Goal: Task Accomplishment & Management: Use online tool/utility

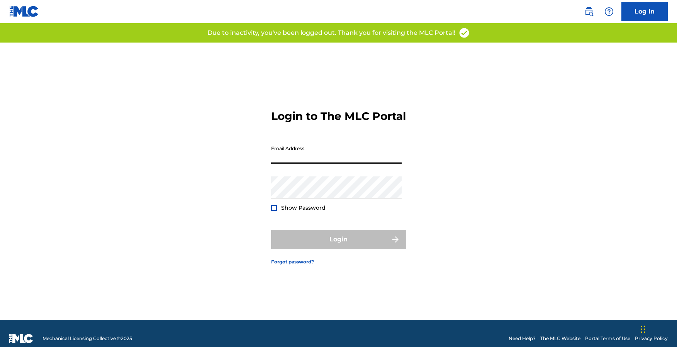
click at [326, 162] on input "Email Address" at bounding box center [336, 152] width 131 height 22
type input "[EMAIL_ADDRESS][DOMAIN_NAME]"
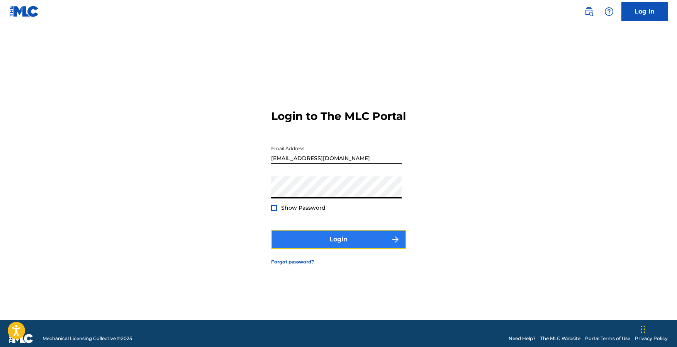
click at [357, 248] on button "Login" at bounding box center [338, 238] width 135 height 19
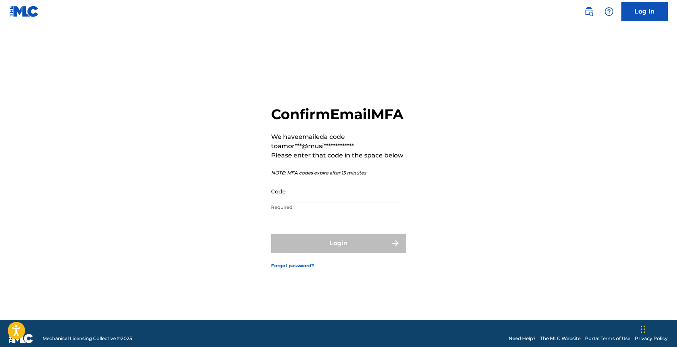
click at [343, 202] on input "Code" at bounding box center [336, 191] width 131 height 22
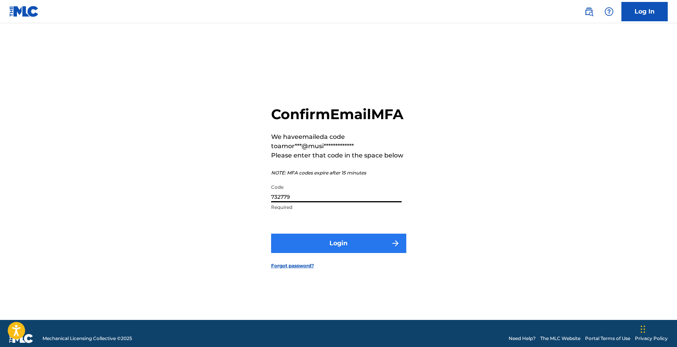
type input "732779"
click at [358, 250] on button "Login" at bounding box center [338, 242] width 135 height 19
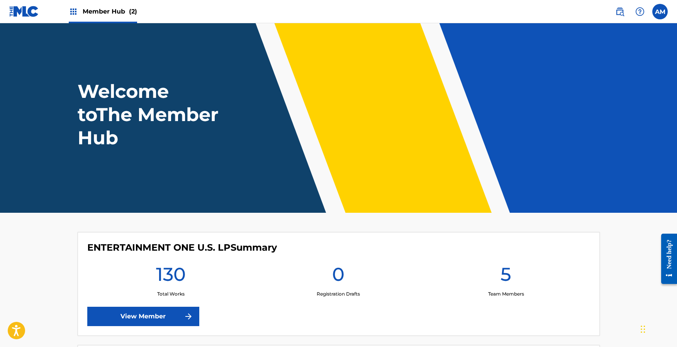
scroll to position [148, 0]
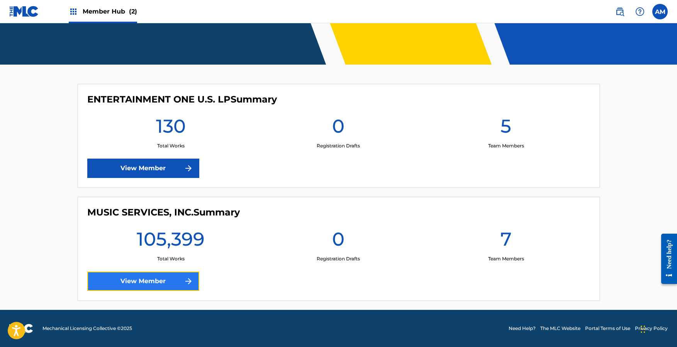
click at [131, 278] on link "View Member" at bounding box center [143, 280] width 112 height 19
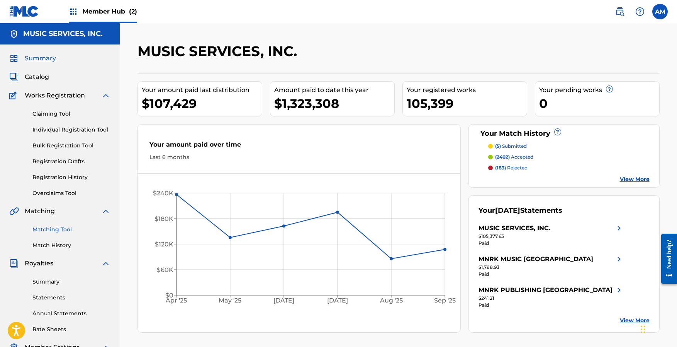
click at [47, 227] on link "Matching Tool" at bounding box center [71, 229] width 78 height 8
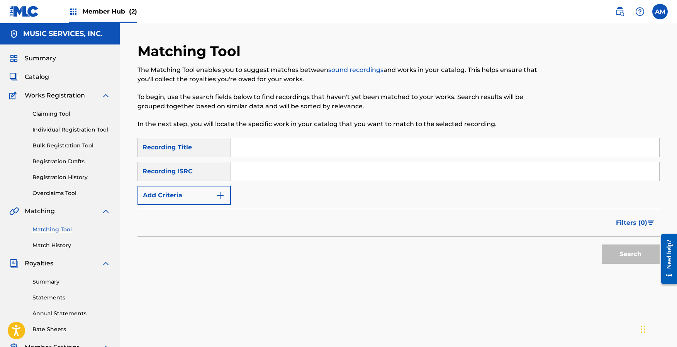
click at [282, 146] on input "Search Form" at bounding box center [445, 147] width 428 height 19
type input "unicorn's birthday"
click at [602, 244] on button "Search" at bounding box center [631, 253] width 58 height 19
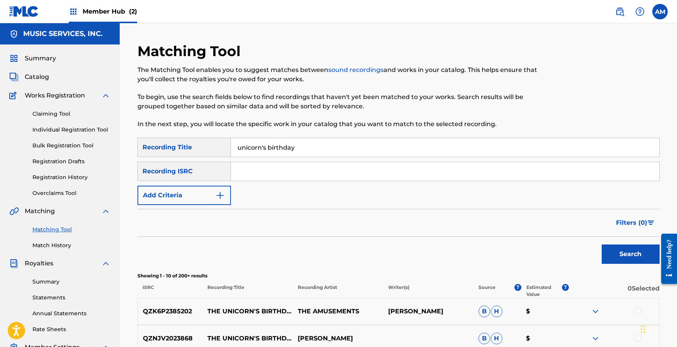
drag, startPoint x: 307, startPoint y: 146, endPoint x: 135, endPoint y: 138, distance: 171.7
click at [134, 138] on div "Matching Tool The Matching Tool enables you to suggest matches between sound re…" at bounding box center [398, 333] width 541 height 583
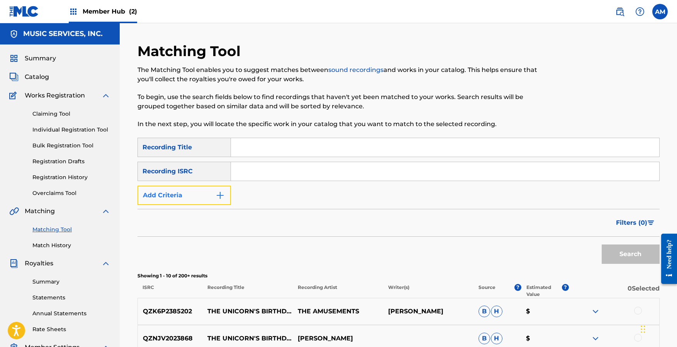
click at [197, 197] on button "Add Criteria" at bounding box center [184, 194] width 93 height 19
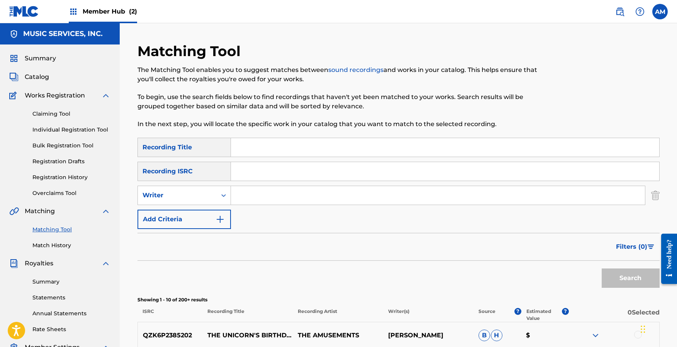
click at [260, 193] on input "Search Form" at bounding box center [438, 195] width 414 height 19
type input "[PERSON_NAME]"
click at [637, 280] on button "Search" at bounding box center [631, 277] width 58 height 19
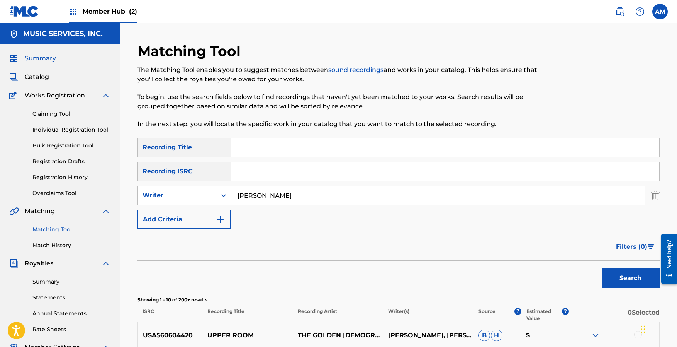
click at [47, 56] on span "Summary" at bounding box center [40, 58] width 31 height 9
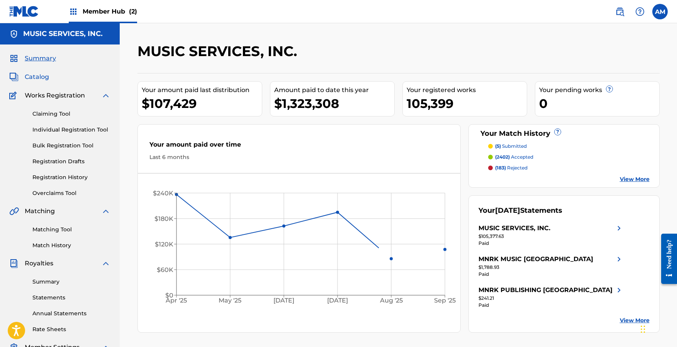
click at [40, 80] on span "Catalog" at bounding box center [37, 76] width 24 height 9
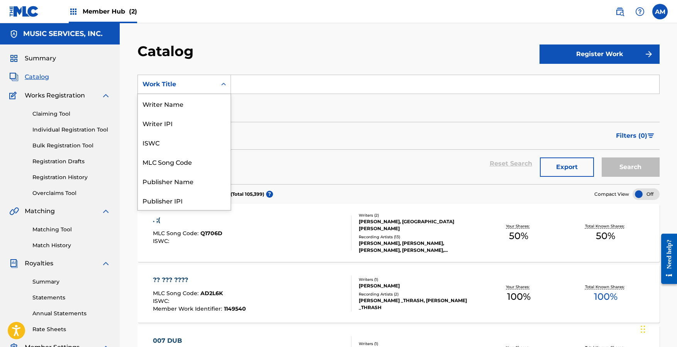
click at [188, 82] on div "Work Title" at bounding box center [178, 84] width 70 height 9
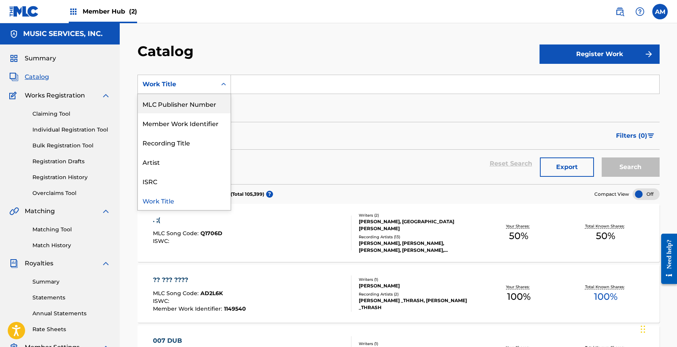
scroll to position [8, 0]
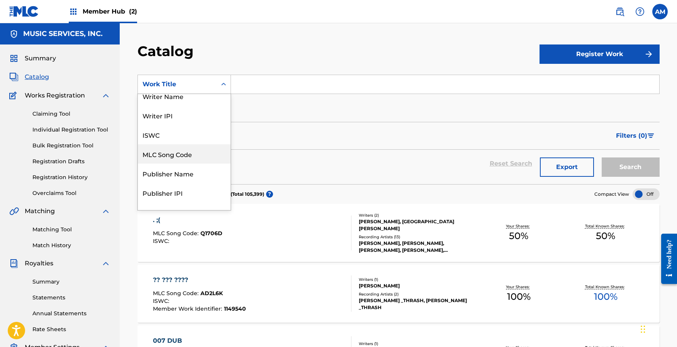
click at [172, 153] on div "MLC Song Code" at bounding box center [184, 153] width 93 height 19
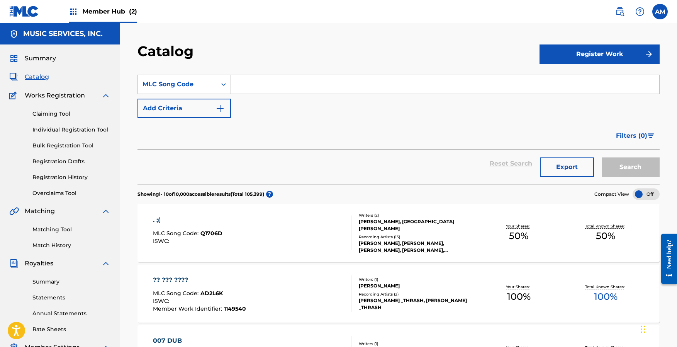
click at [295, 88] on input "Search Form" at bounding box center [445, 84] width 428 height 19
paste input "MVA6LO"
type input "MVA6LO"
click at [636, 167] on button "Search" at bounding box center [631, 166] width 58 height 19
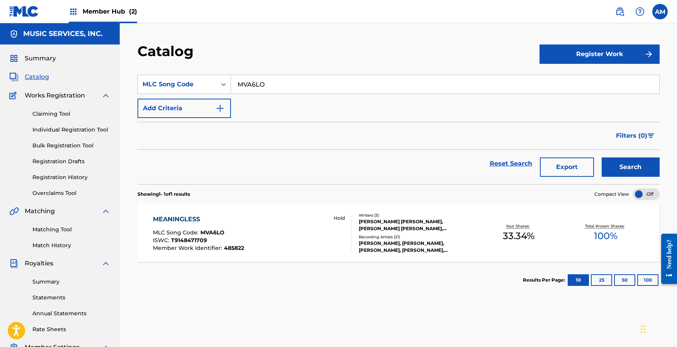
click at [182, 218] on div "MEANINGLESS" at bounding box center [198, 218] width 91 height 9
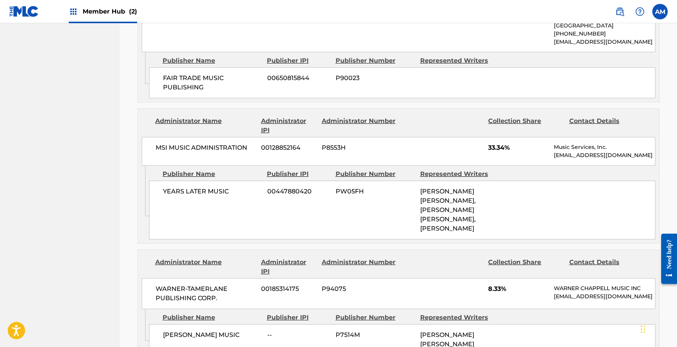
scroll to position [678, 0]
